Goal: Find specific page/section: Find specific page/section

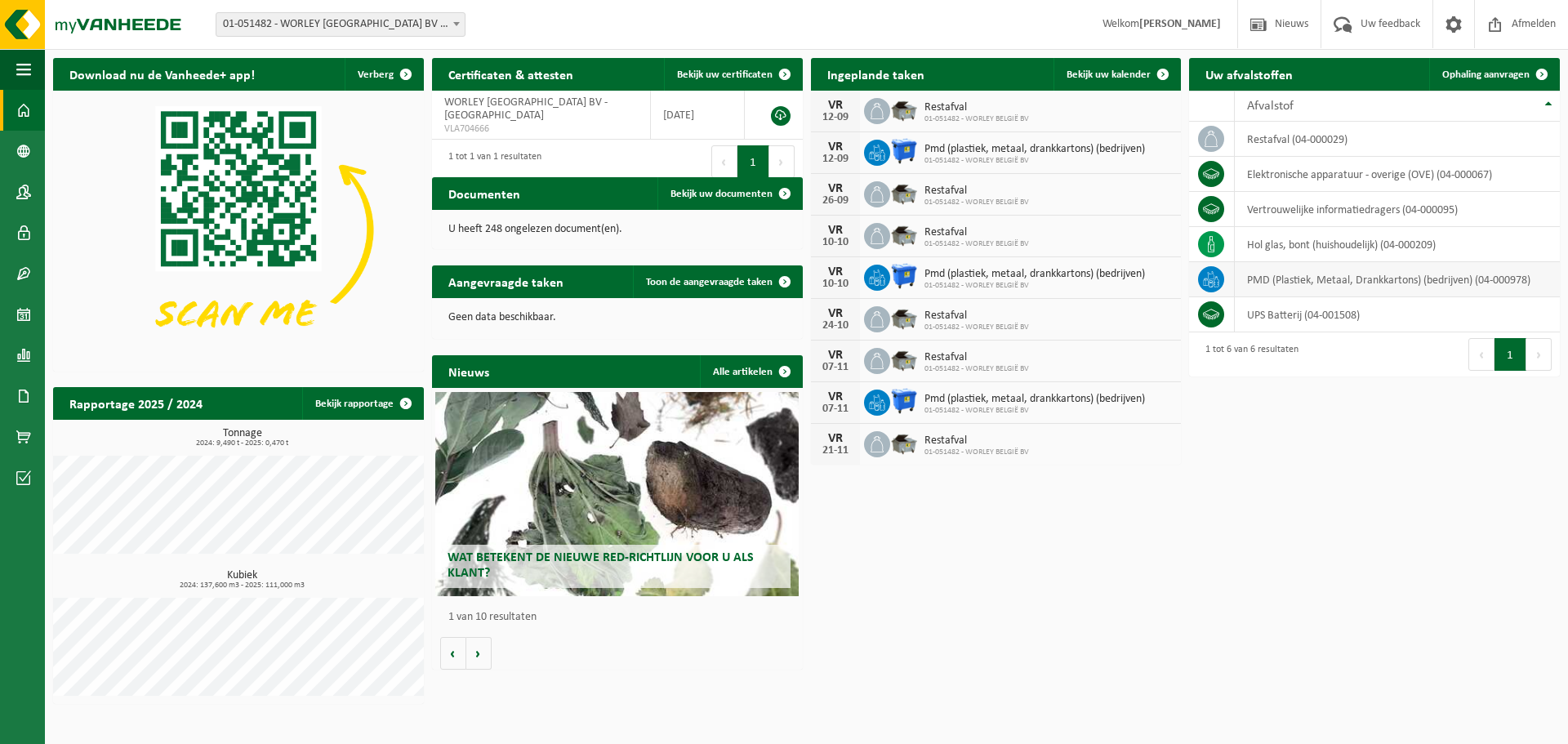
click at [1284, 281] on td "PMD (Plastiek, Metaal, Drankkartons) (bedrijven) (04-000978)" at bounding box center [1397, 280] width 325 height 35
click at [1226, 278] on td at bounding box center [1211, 280] width 45 height 35
click at [1212, 274] on icon at bounding box center [1211, 275] width 7 height 8
click at [1395, 281] on td "PMD (Plastiek, Metaal, Drankkartons) (bedrijven) (04-000978)" at bounding box center [1397, 280] width 325 height 35
click at [1005, 156] on span "01-051482 - WORLEY BELGIË BV" at bounding box center [1034, 160] width 220 height 10
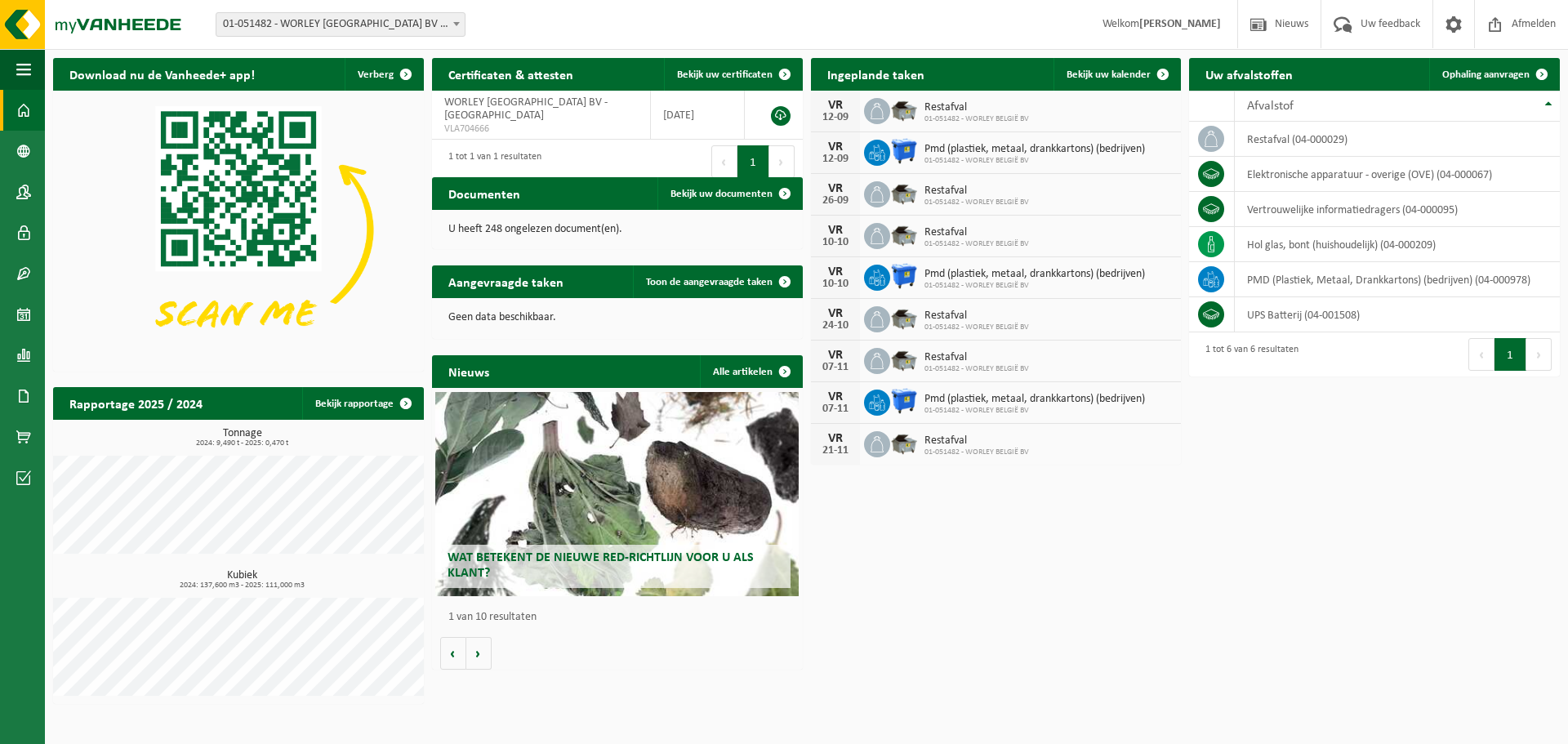
click at [838, 153] on div "12-09" at bounding box center [835, 158] width 33 height 11
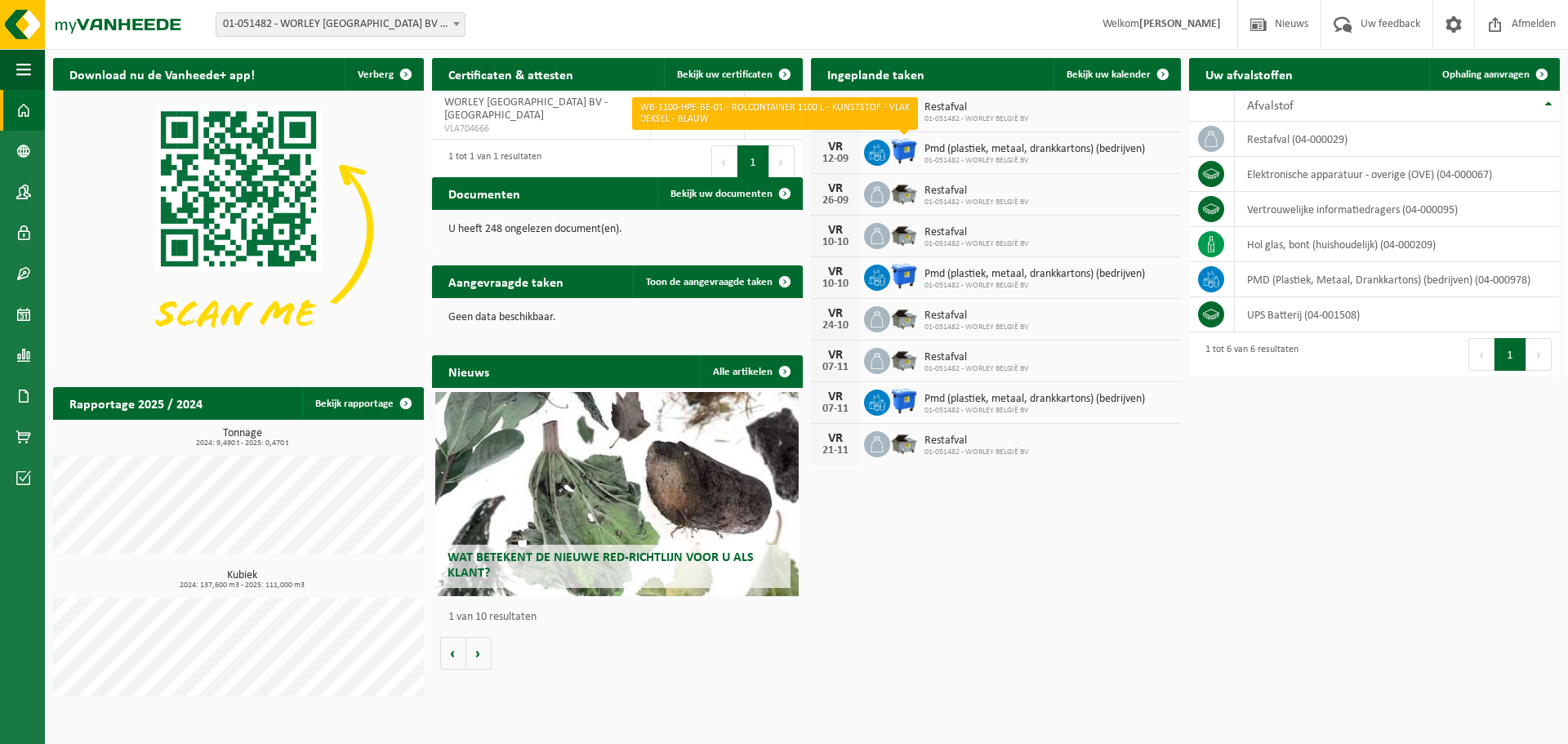
click at [898, 154] on img at bounding box center [904, 151] width 28 height 28
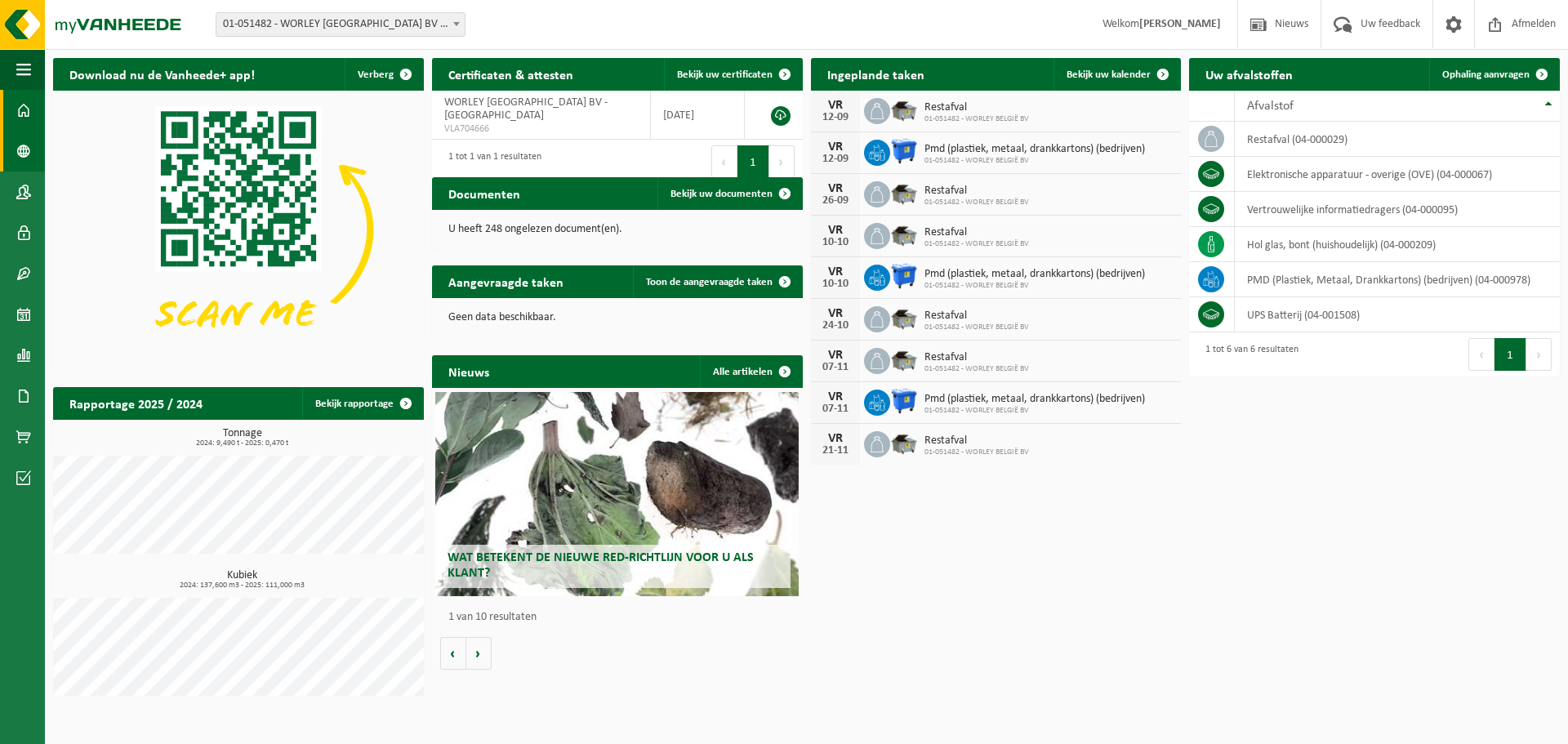
click at [26, 149] on span at bounding box center [24, 151] width 15 height 41
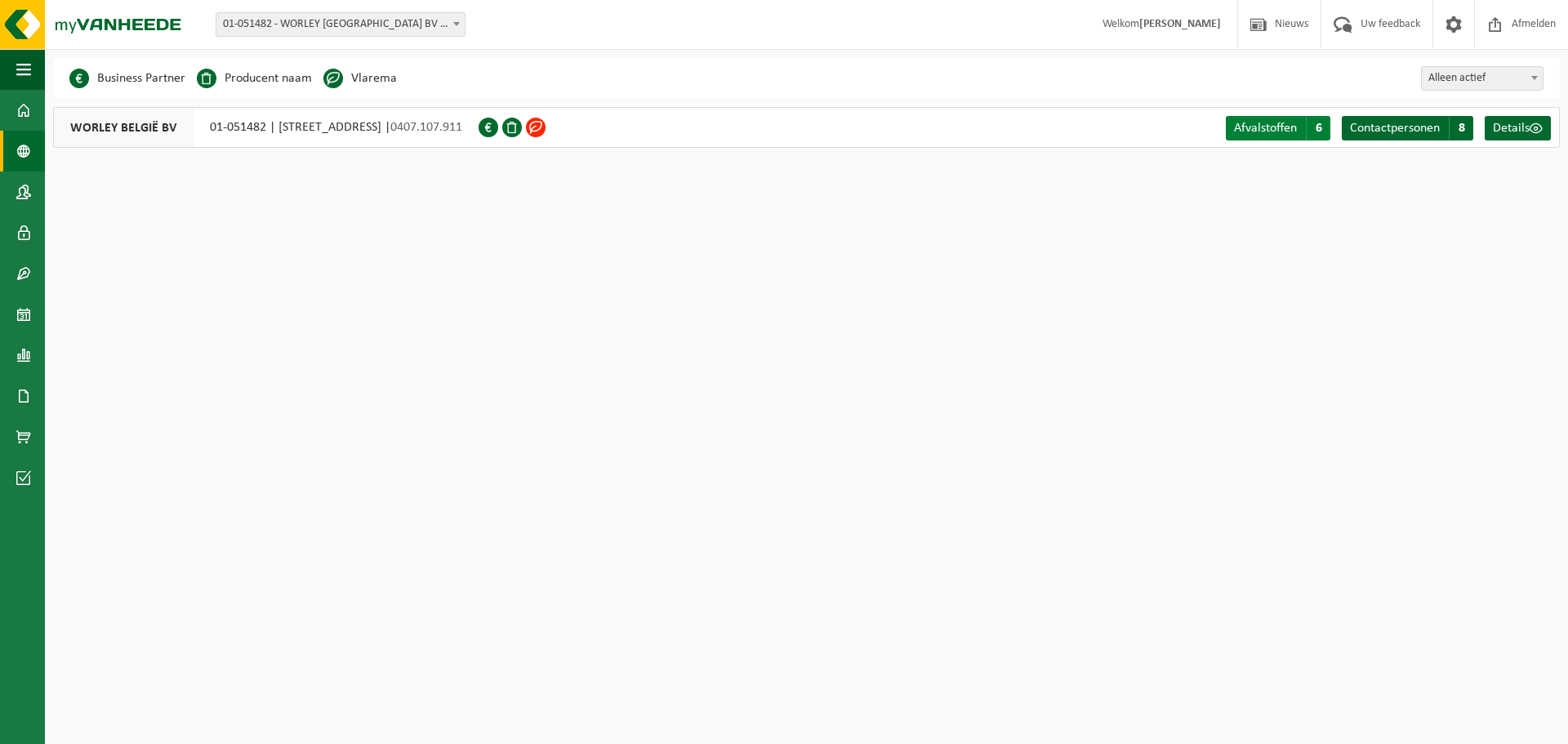
click at [1262, 129] on span "Afvalstoffen" at bounding box center [1265, 128] width 63 height 13
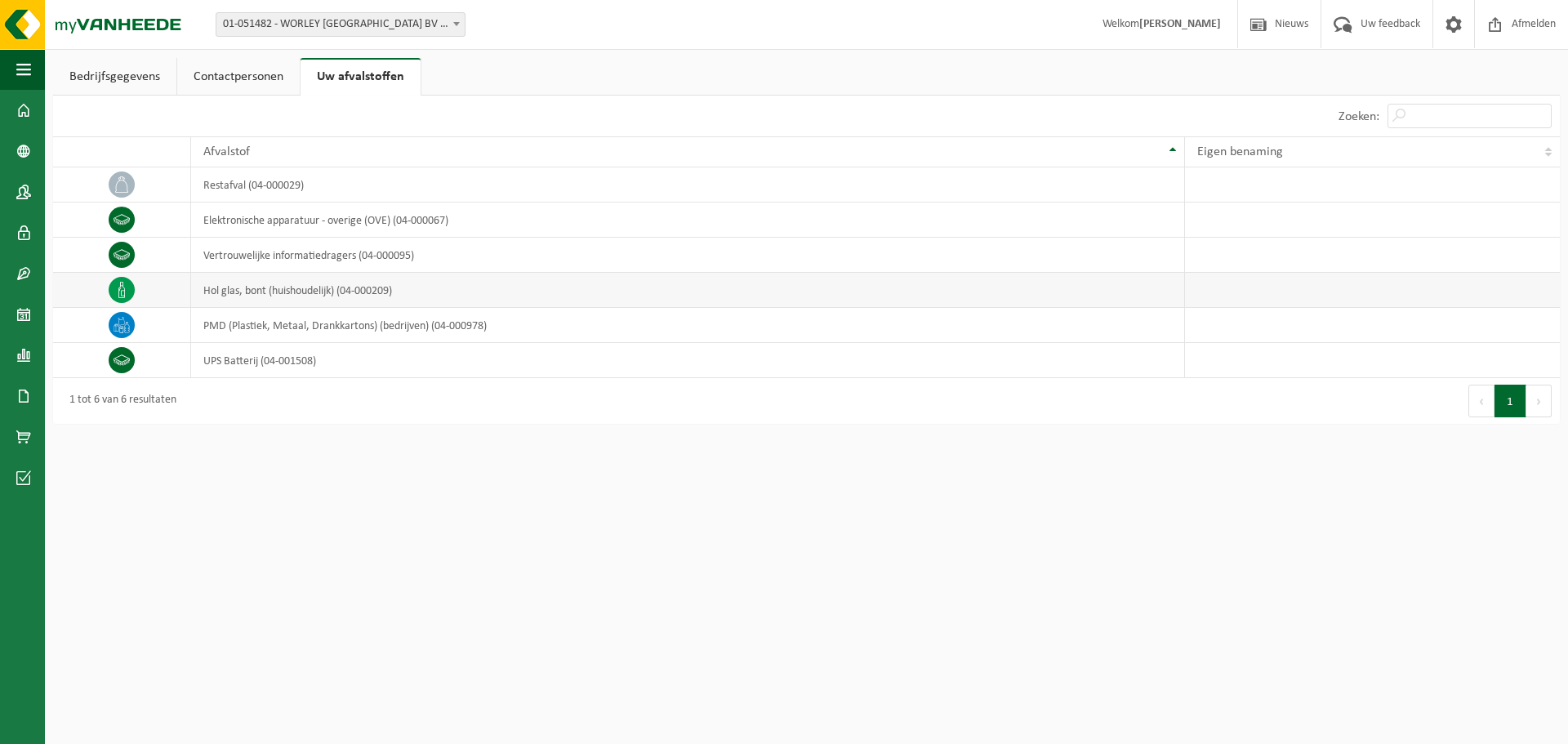
click at [331, 286] on td "hol glas, bont (huishoudelijk) (04-000209)" at bounding box center [688, 291] width 994 height 35
click at [298, 325] on td "PMD (Plastiek, Metaal, Drankkartons) (bedrijven) (04-000978)" at bounding box center [688, 326] width 994 height 35
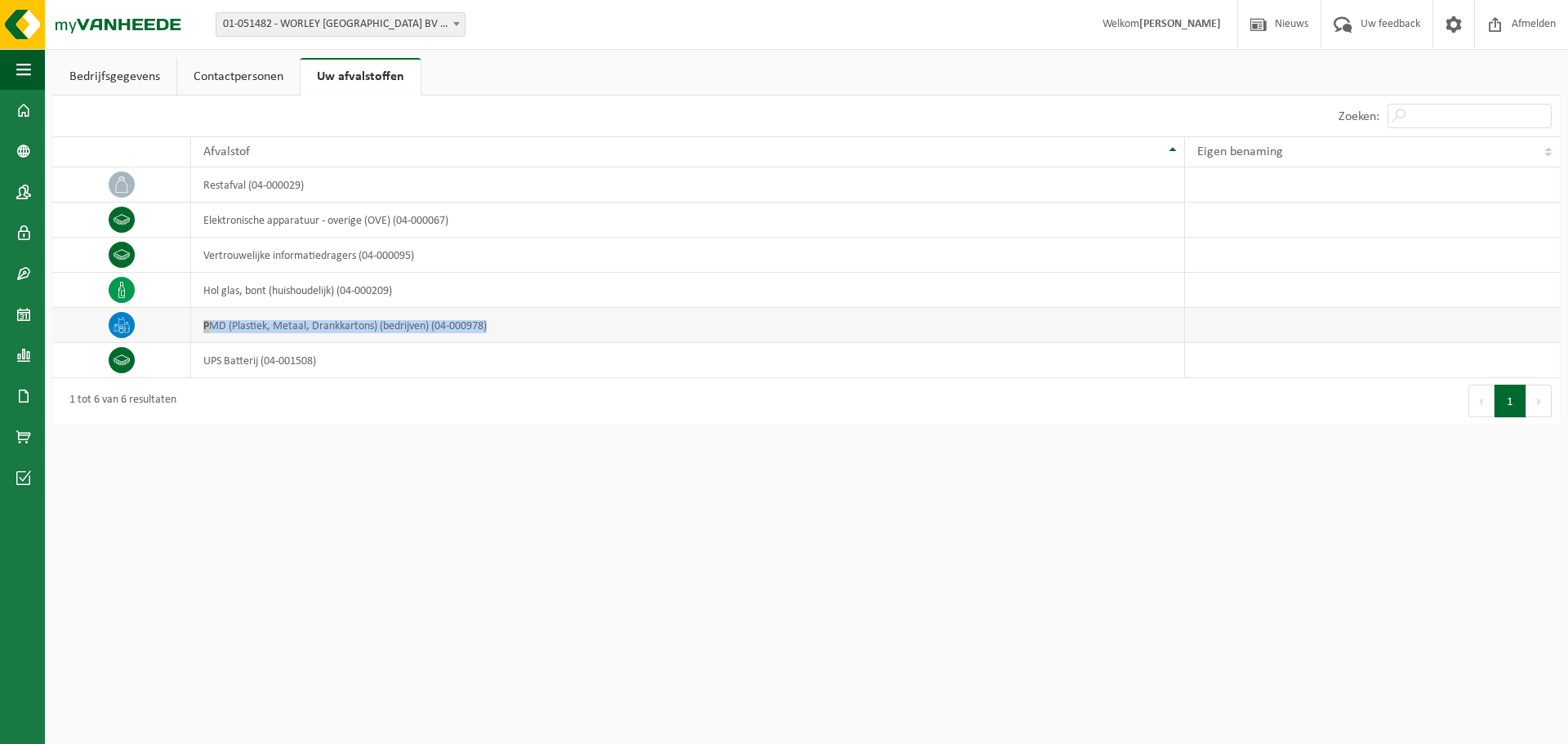
click at [298, 325] on td "PMD (Plastiek, Metaal, Drankkartons) (bedrijven) (04-000978)" at bounding box center [688, 326] width 994 height 35
click at [318, 581] on html "Vestiging: 01-051482 - WORLEY [GEOGRAPHIC_DATA] BV - [GEOGRAPHIC_DATA] 01-05148…" at bounding box center [784, 372] width 1568 height 744
click at [121, 319] on icon at bounding box center [121, 325] width 17 height 17
click at [33, 106] on link "Dashboard" at bounding box center [22, 110] width 45 height 41
